Goal: Task Accomplishment & Management: Use online tool/utility

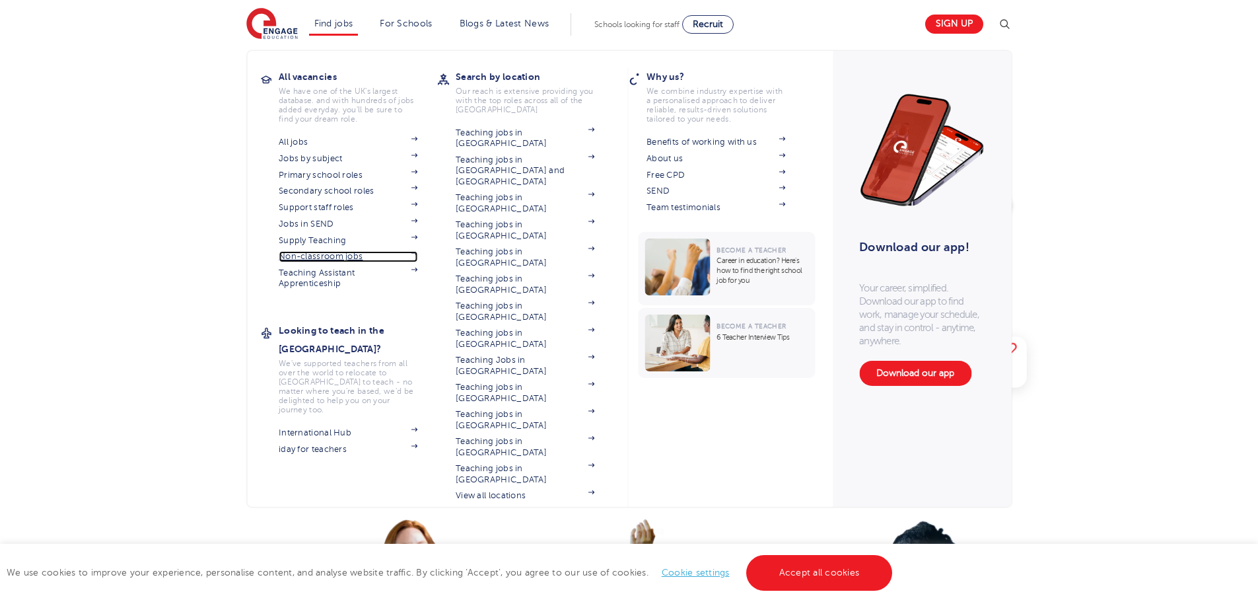
click at [321, 257] on link "Non-classroom jobs" at bounding box center [348, 256] width 139 height 11
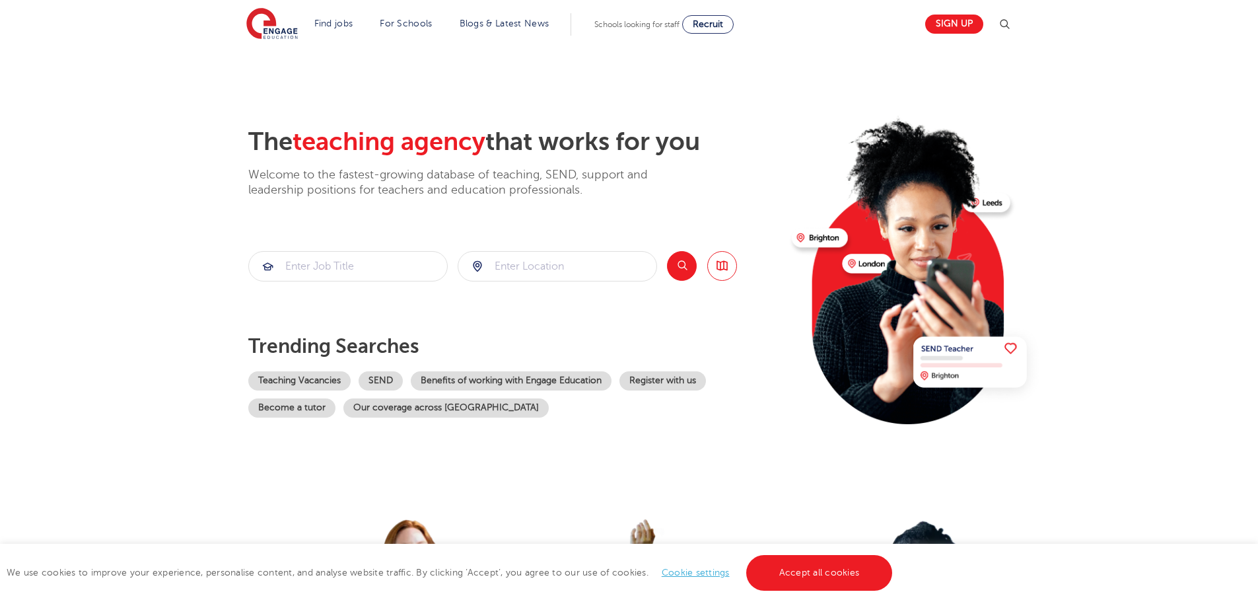
click at [135, 299] on section "The teaching agency that works for you Welcome to the fastest-growing database …" at bounding box center [629, 266] width 1258 height 436
click at [340, 259] on input "search" at bounding box center [348, 266] width 198 height 29
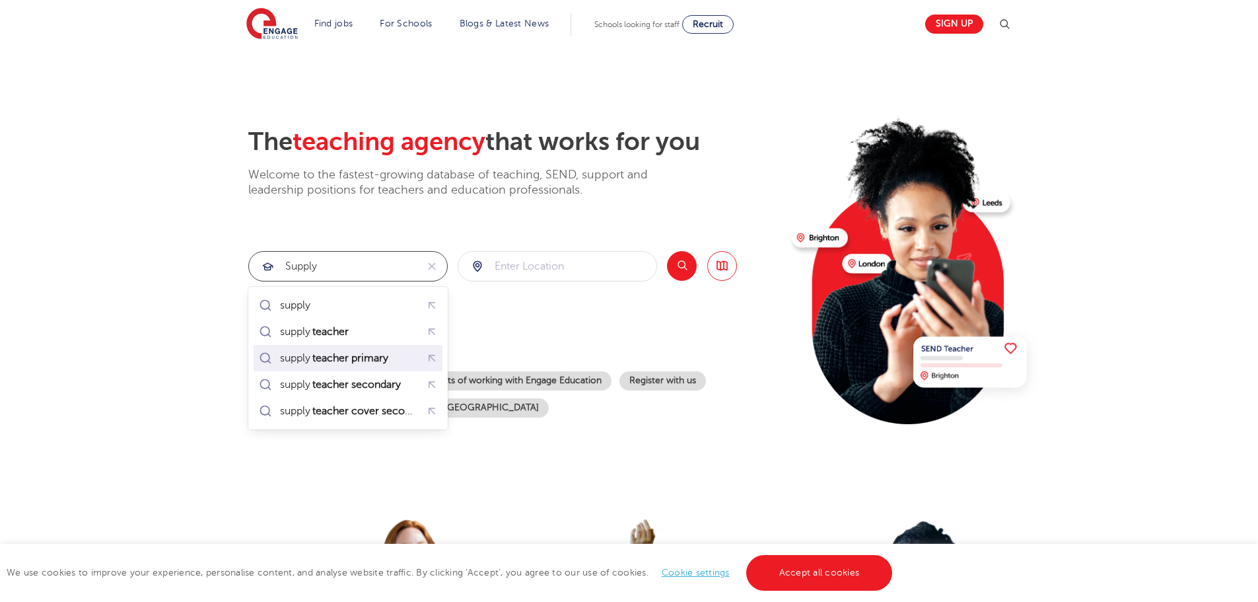
click at [345, 364] on mark "teacher primary" at bounding box center [350, 358] width 80 height 16
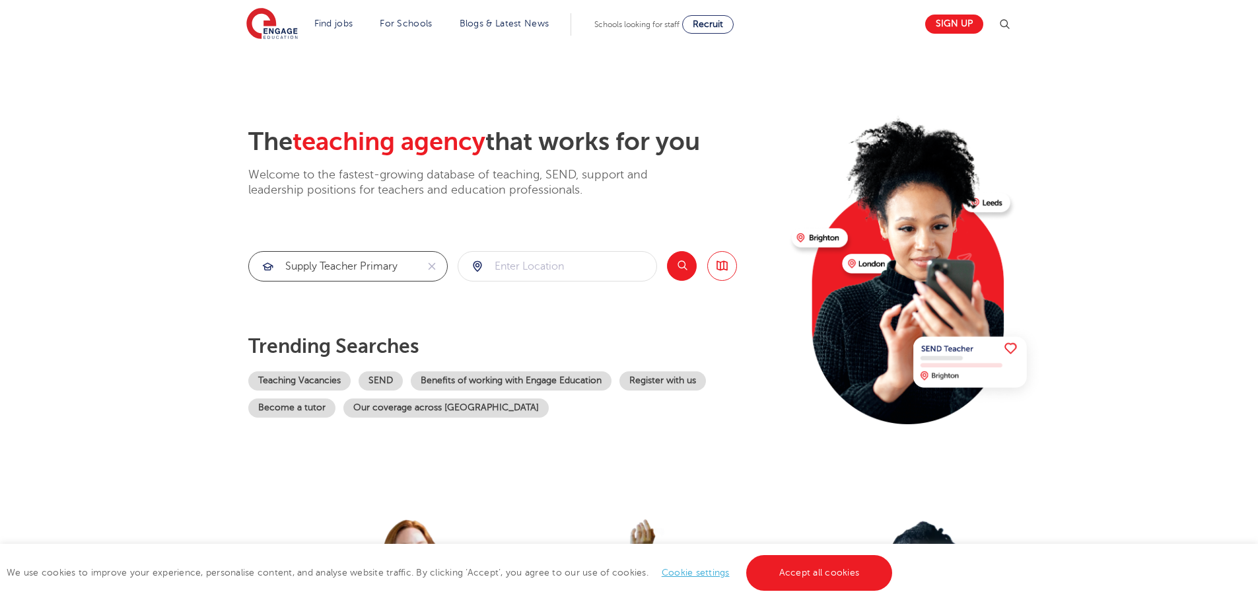
type input "supply teacher primary"
click at [543, 265] on input "search" at bounding box center [557, 266] width 198 height 29
click button "Submit" at bounding box center [0, 0] width 0 height 0
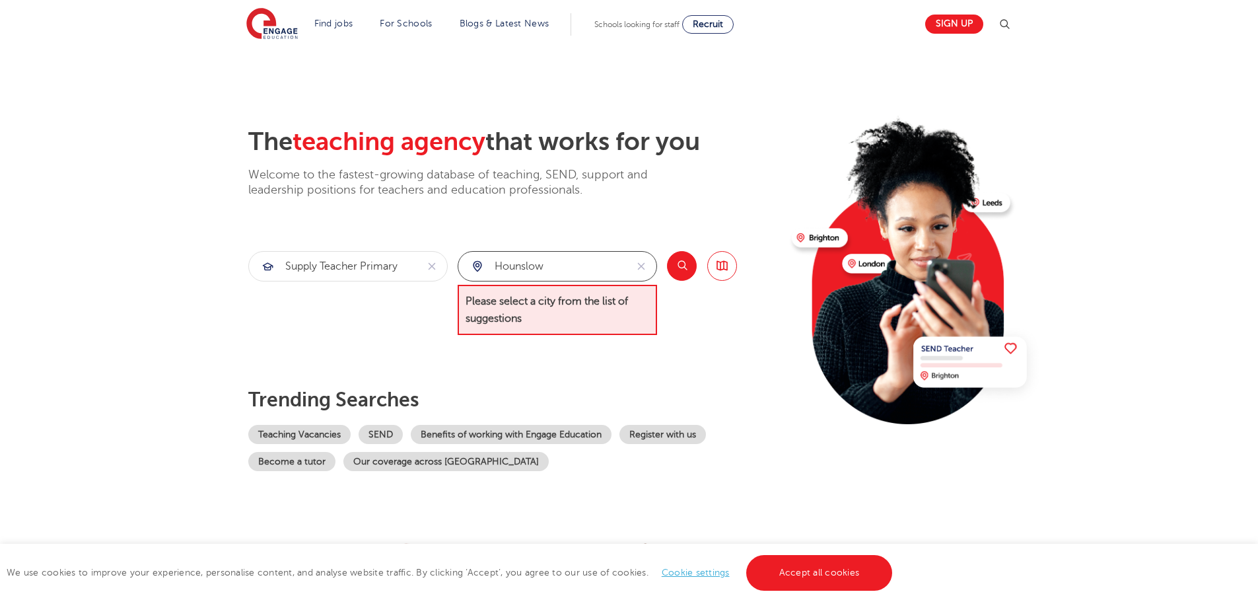
click at [558, 274] on input "hounslow" at bounding box center [542, 266] width 168 height 29
drag, startPoint x: 551, startPoint y: 265, endPoint x: 373, endPoint y: 267, distance: 178.3
click at [373, 267] on section "supply teacher primary hounslow Please select a city from the list of suggestio…" at bounding box center [492, 293] width 489 height 85
click at [559, 290] on div "[GEOGRAPHIC_DATA]" at bounding box center [557, 305] width 199 height 37
click at [555, 304] on li "[GEOGRAPHIC_DATA]" at bounding box center [557, 305] width 189 height 26
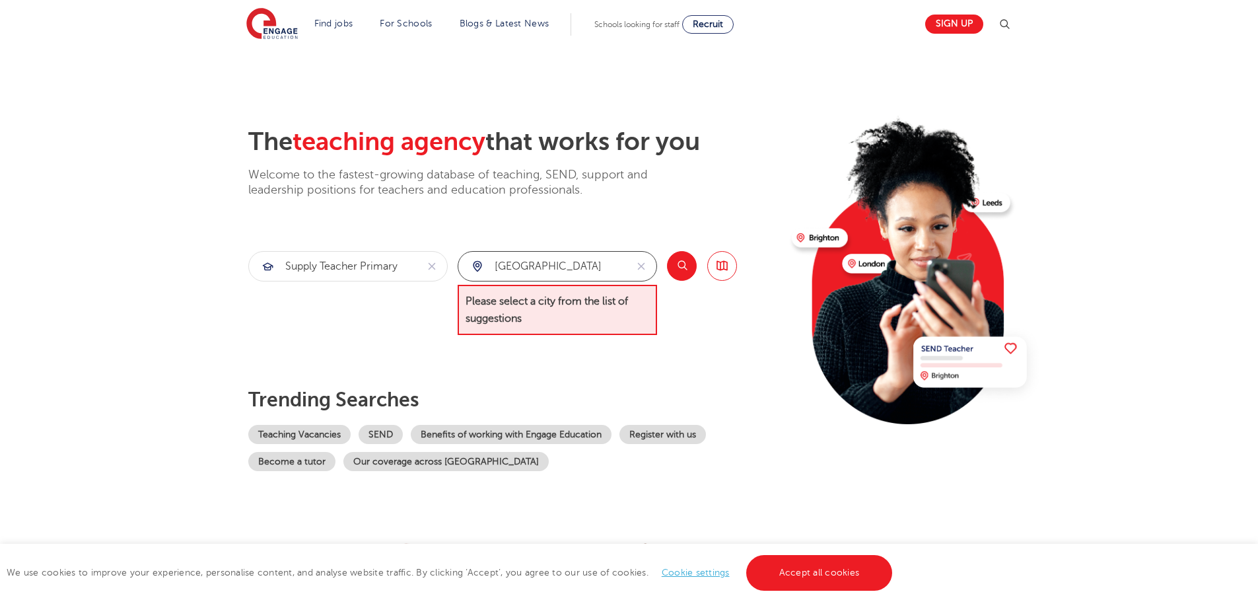
type input "[GEOGRAPHIC_DATA]"
click at [685, 257] on button "Search" at bounding box center [682, 266] width 30 height 30
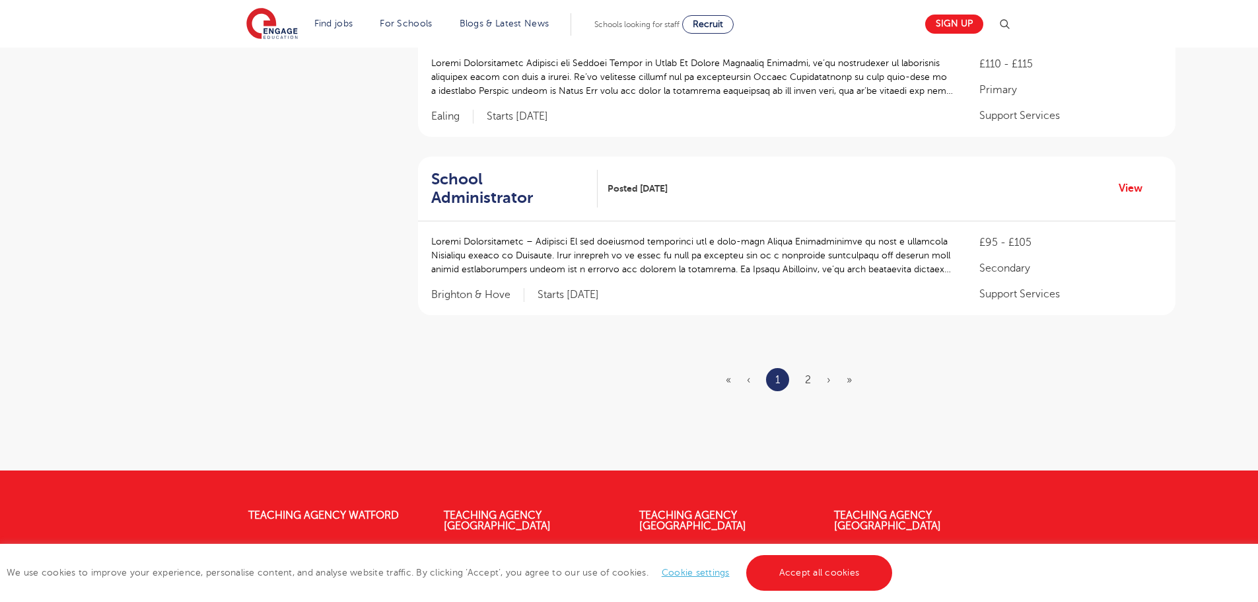
scroll to position [1695, 0]
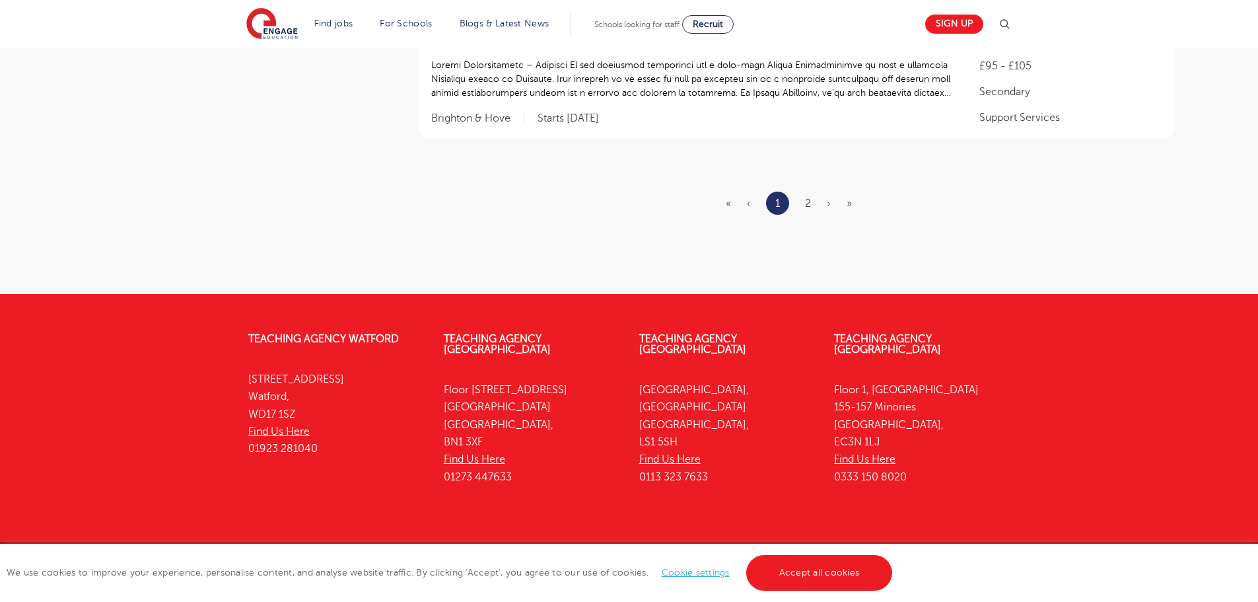
click at [812, 192] on ul "« ‹ 1 2 › »" at bounding box center [797, 203] width 142 height 23
click at [809, 197] on link "2" at bounding box center [808, 203] width 6 height 12
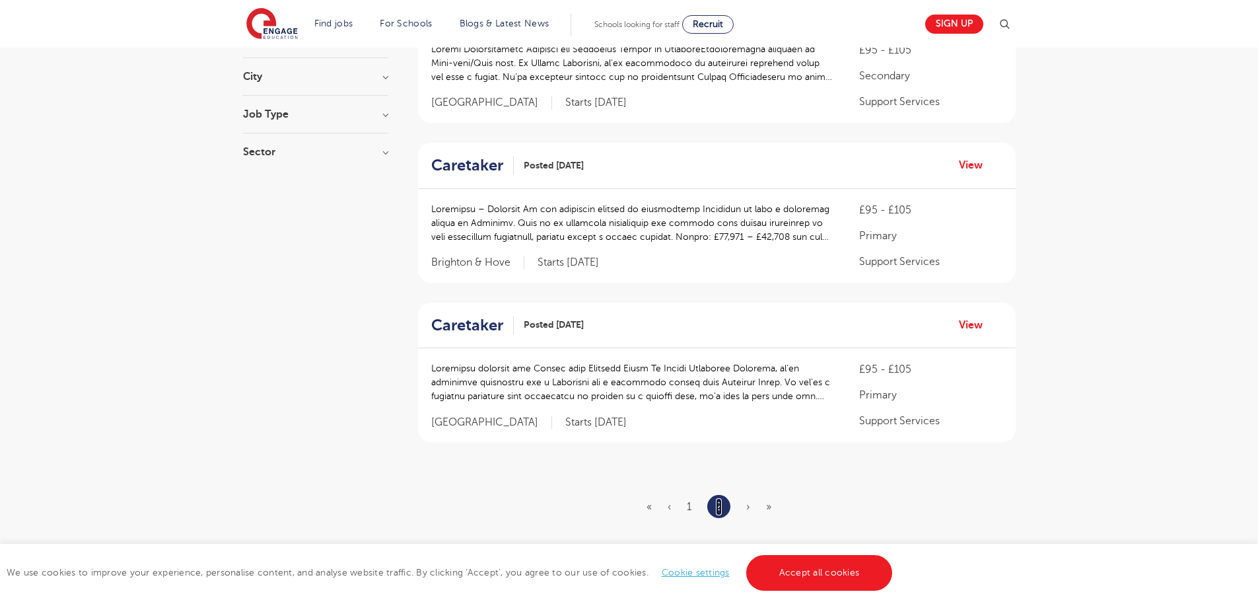
scroll to position [396, 0]
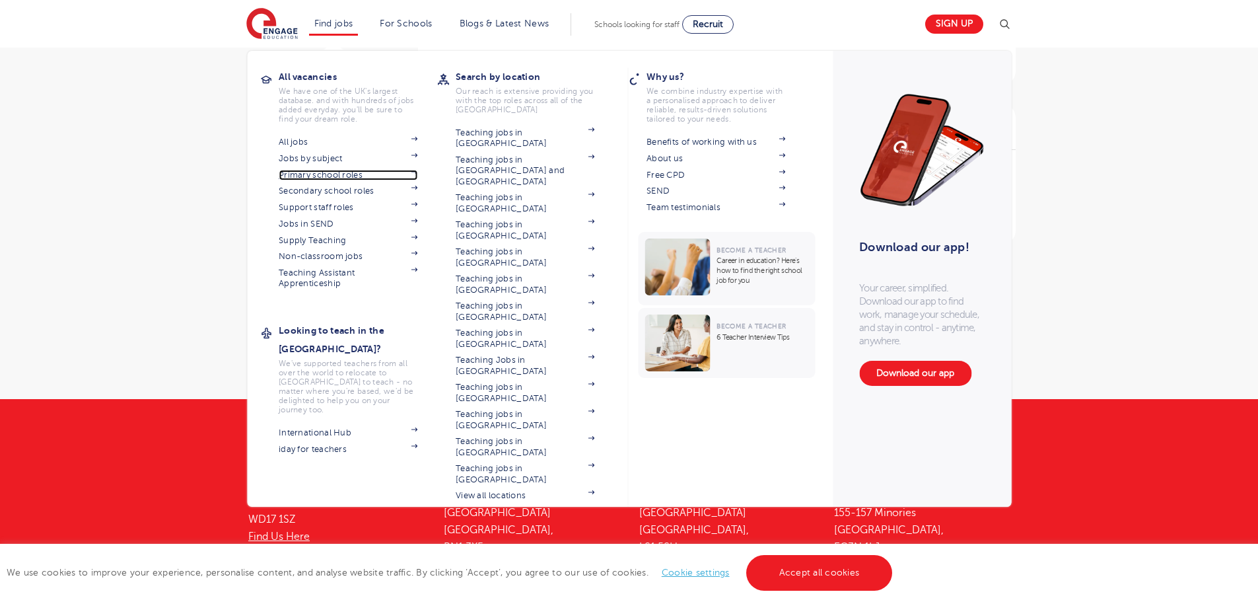
click at [331, 170] on link "Primary school roles" at bounding box center [348, 175] width 139 height 11
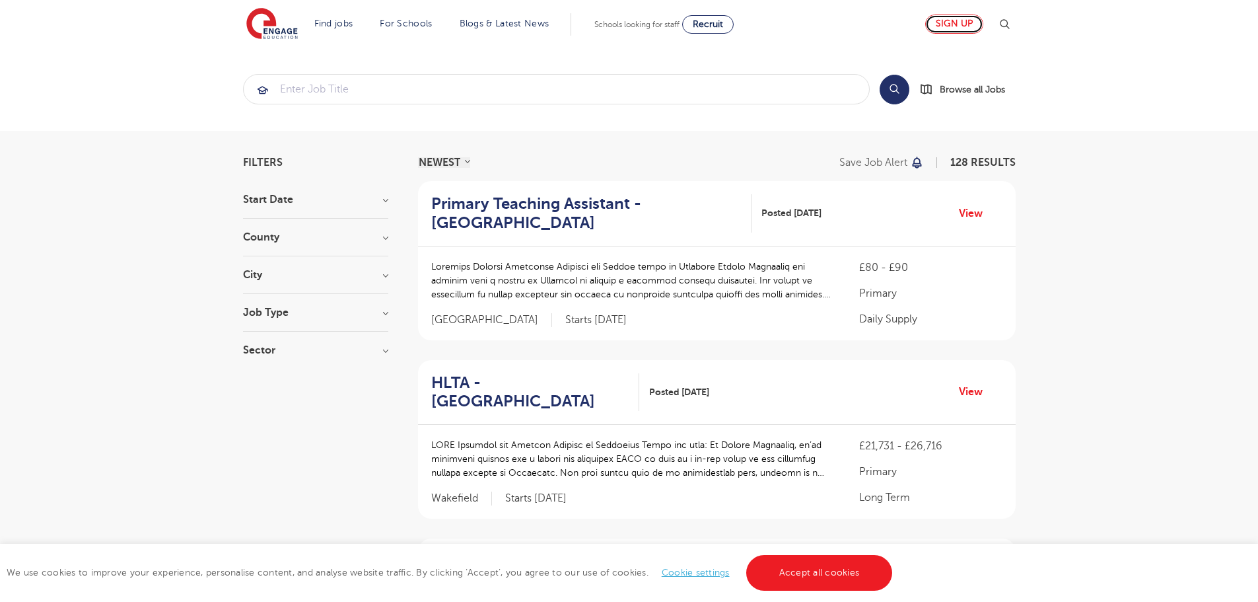
click at [963, 23] on link "Sign up" at bounding box center [954, 24] width 58 height 19
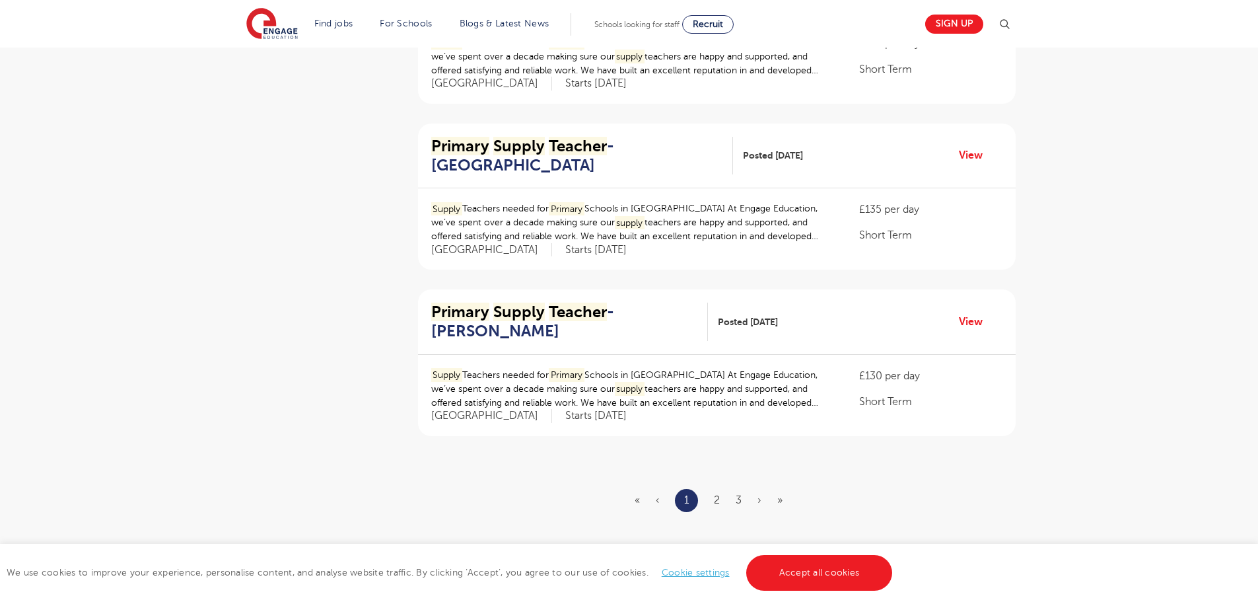
scroll to position [1519, 0]
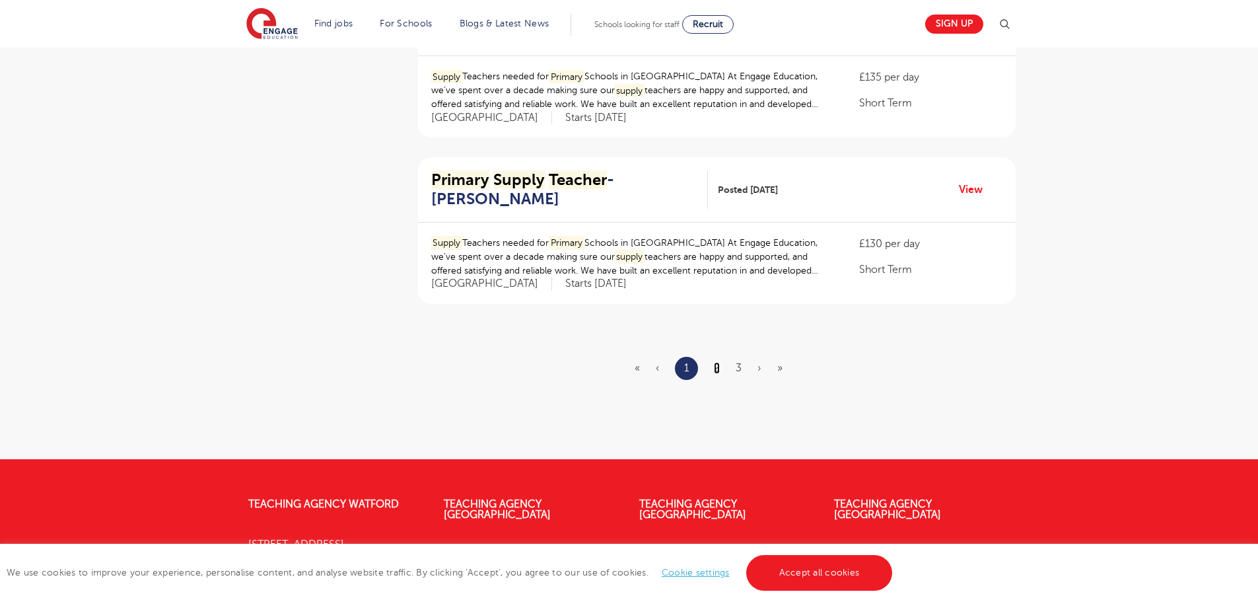
click at [718, 366] on link "2" at bounding box center [717, 368] width 6 height 12
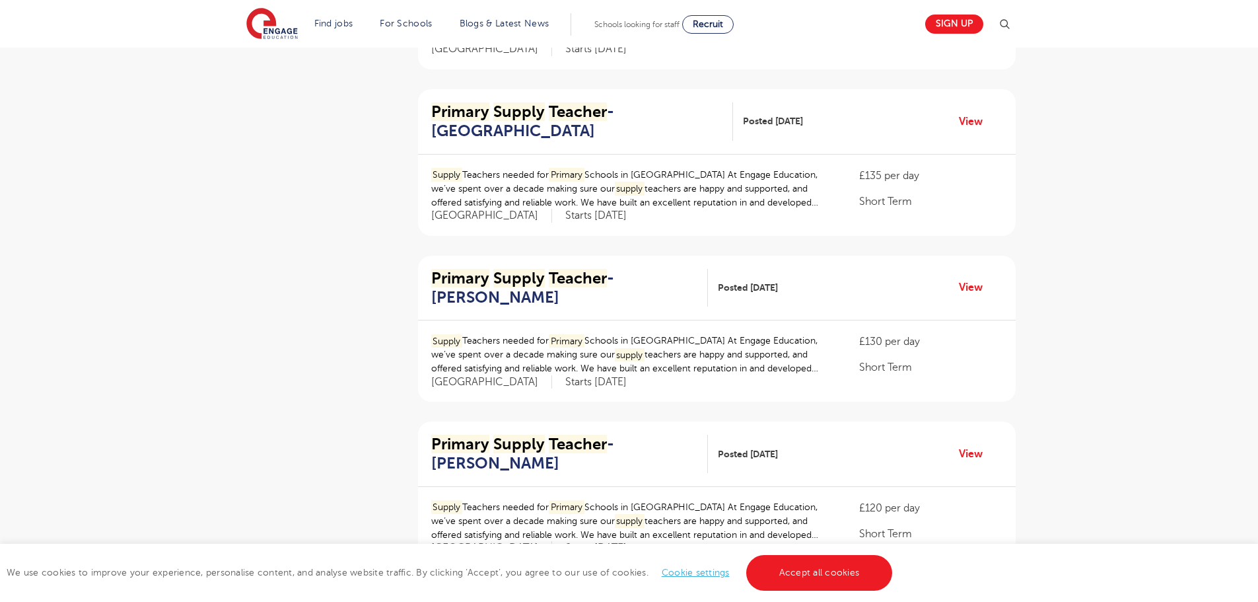
scroll to position [1387, 0]
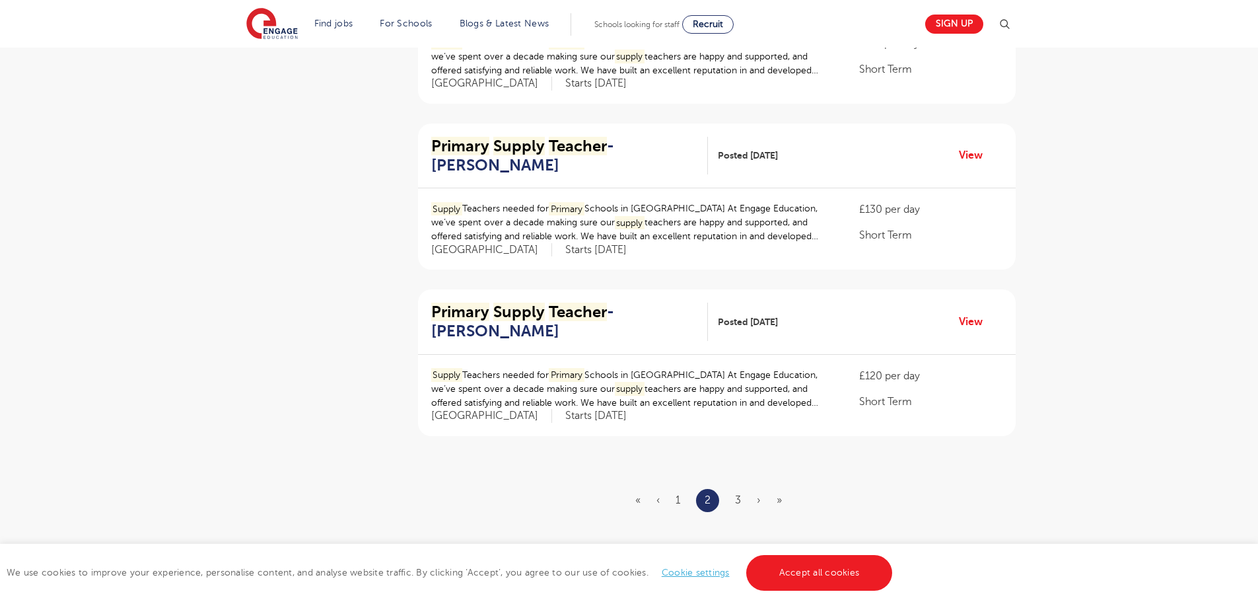
click at [734, 500] on ul "« ‹ 1 2 3 › »" at bounding box center [716, 500] width 162 height 23
click at [736, 501] on link "3" at bounding box center [738, 500] width 6 height 12
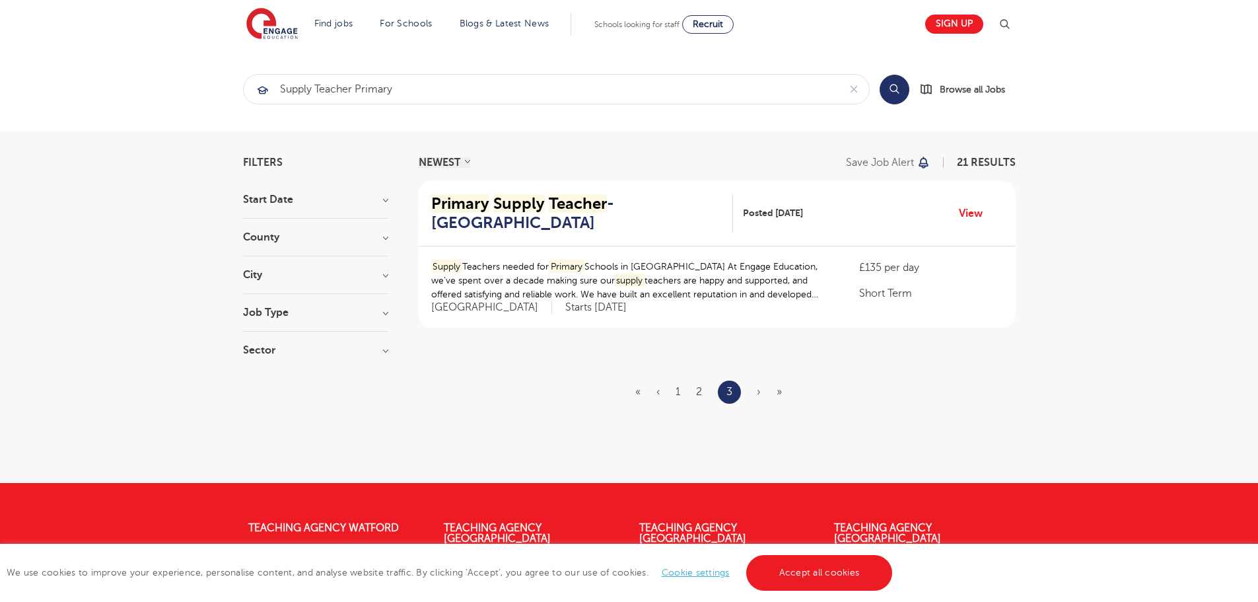
click at [759, 394] on span "›" at bounding box center [759, 392] width 4 height 12
click at [778, 392] on span "»" at bounding box center [779, 392] width 5 height 12
click at [674, 396] on ul "« ‹ 1 2 3 › »" at bounding box center [716, 391] width 162 height 23
click at [678, 390] on link "1" at bounding box center [678, 392] width 5 height 12
